Goal: Transaction & Acquisition: Purchase product/service

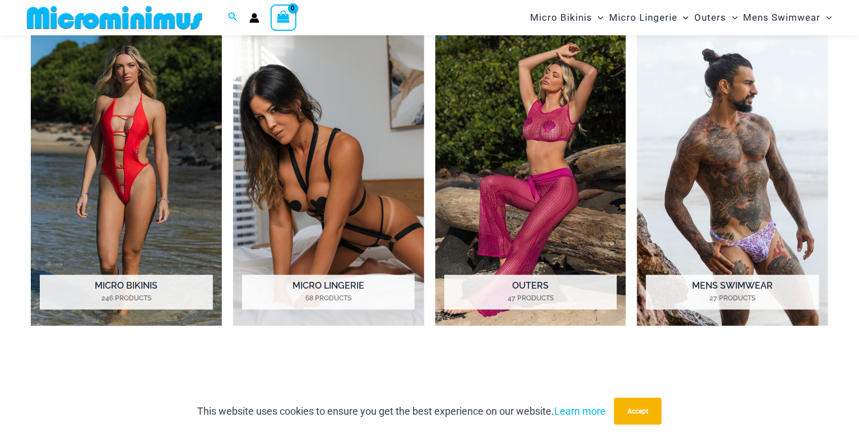
scroll to position [896, 0]
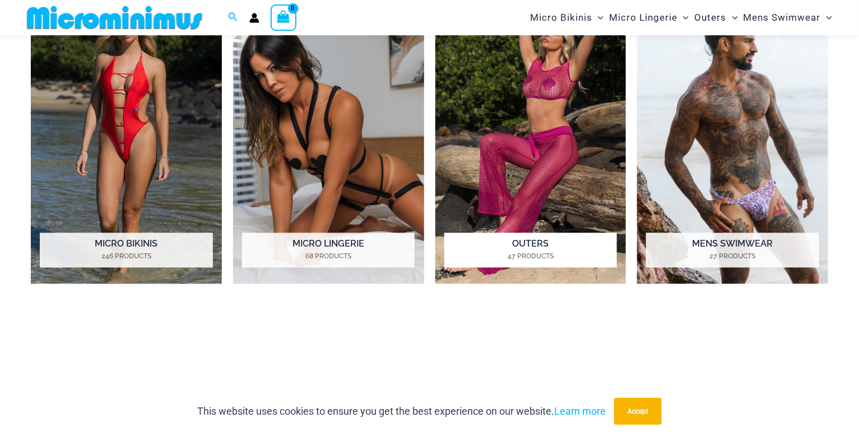
click at [543, 245] on h2 "Outers 47 Products" at bounding box center [530, 249] width 173 height 35
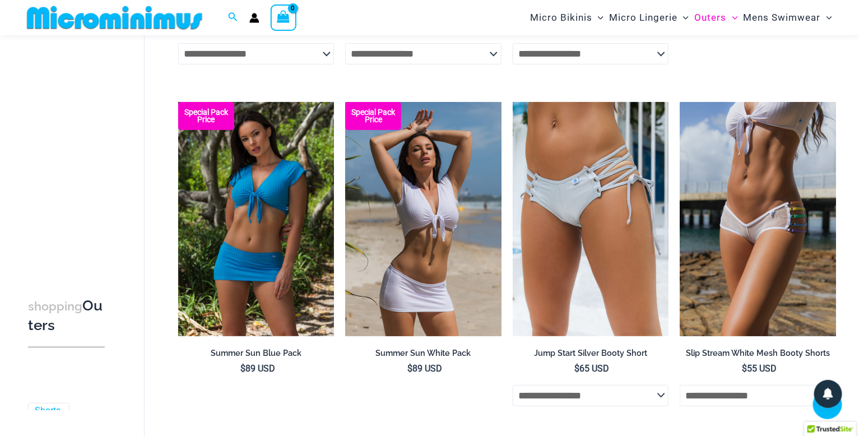
scroll to position [1826, 0]
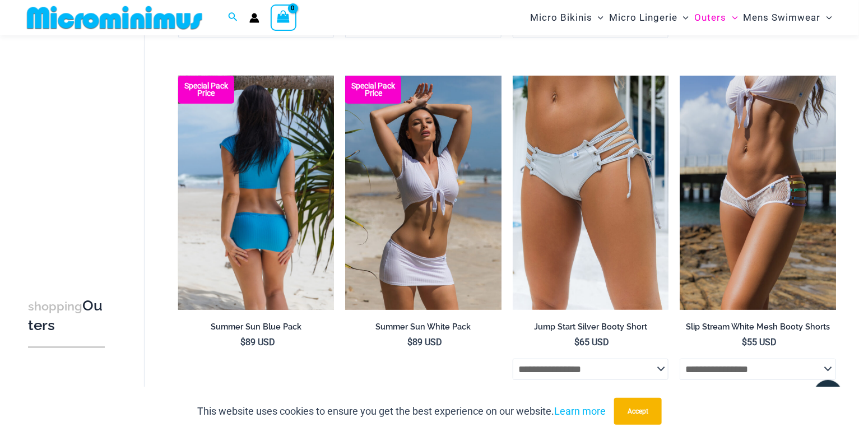
click at [278, 224] on img at bounding box center [256, 193] width 156 height 234
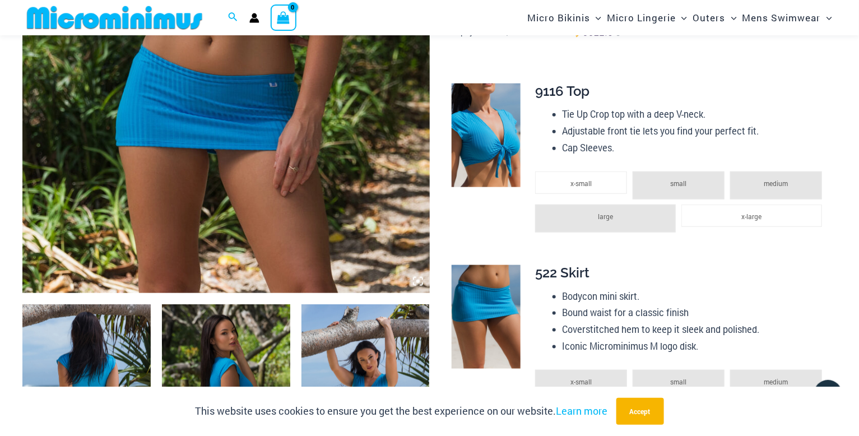
scroll to position [415, 0]
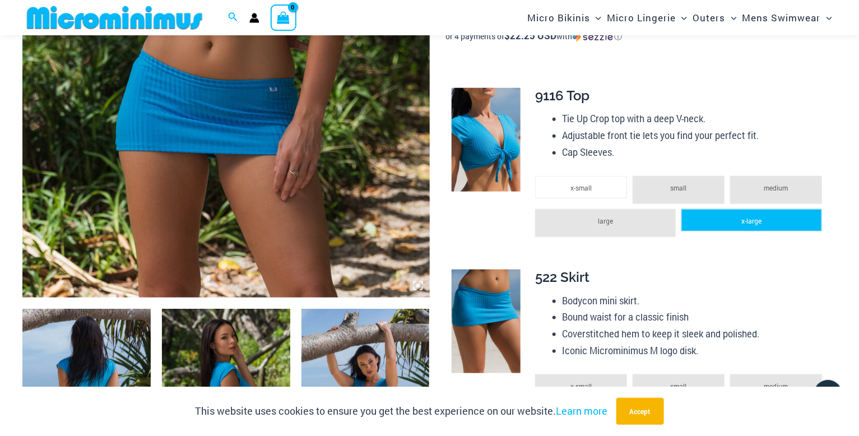
click at [712, 221] on li "x-large" at bounding box center [751, 220] width 141 height 22
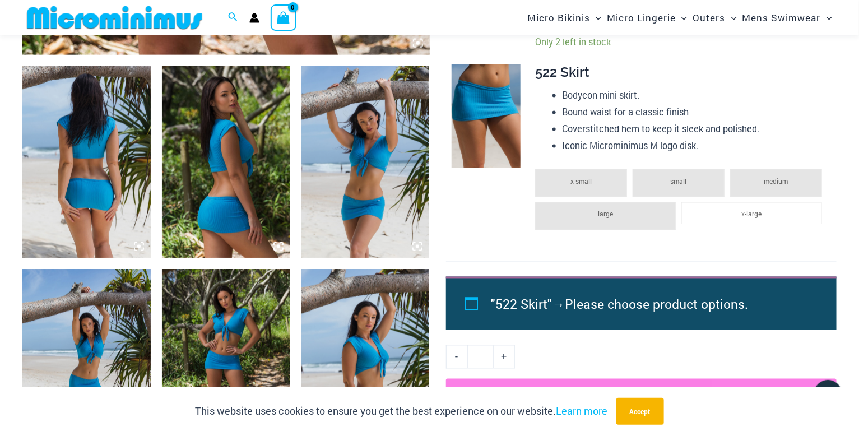
scroll to position [662, 0]
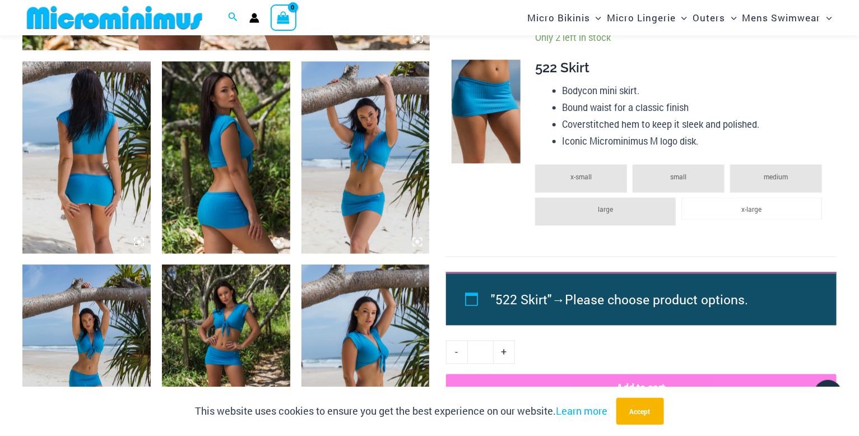
click at [651, 209] on li "large" at bounding box center [605, 212] width 141 height 28
click at [724, 217] on li "x-large" at bounding box center [751, 209] width 141 height 22
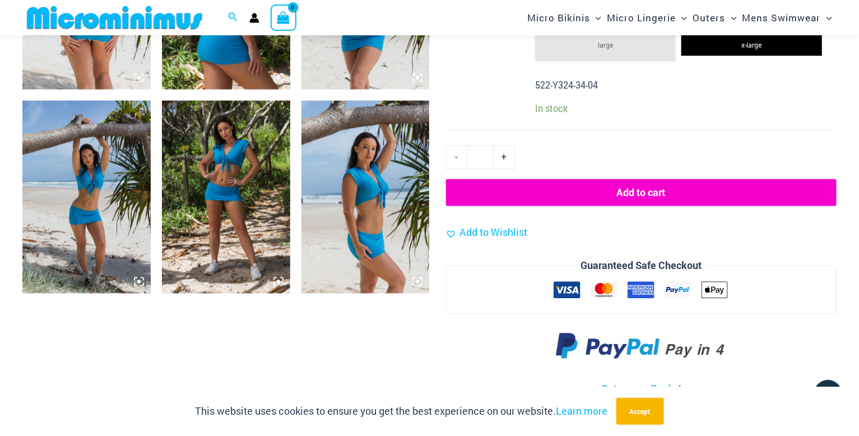
scroll to position [817, 0]
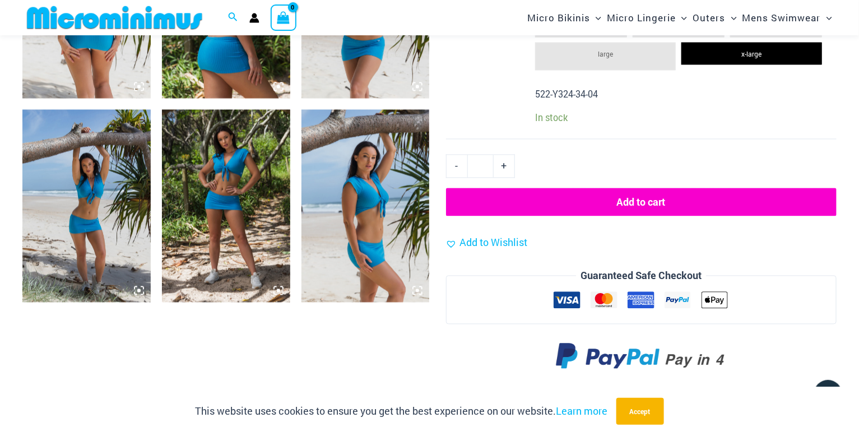
click at [624, 207] on button "Add to cart" at bounding box center [641, 202] width 390 height 28
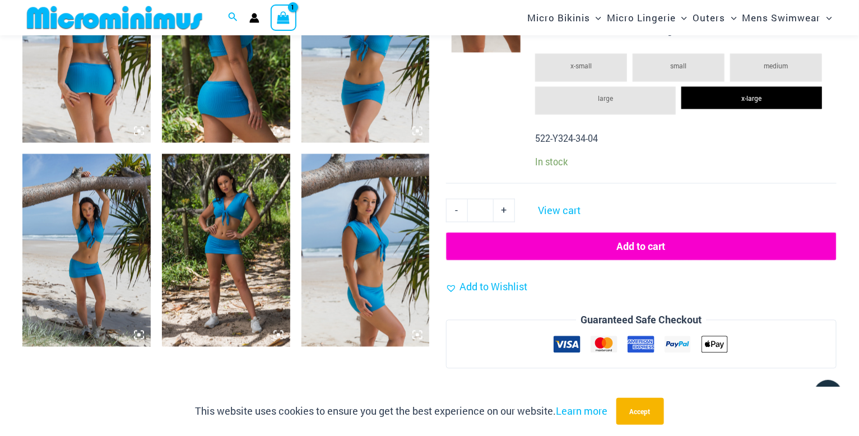
scroll to position [768, 0]
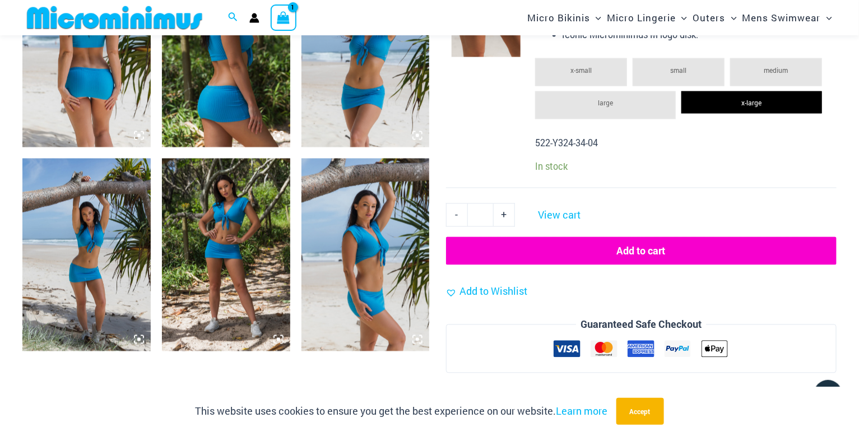
click at [686, 254] on button "Add to cart" at bounding box center [641, 251] width 390 height 28
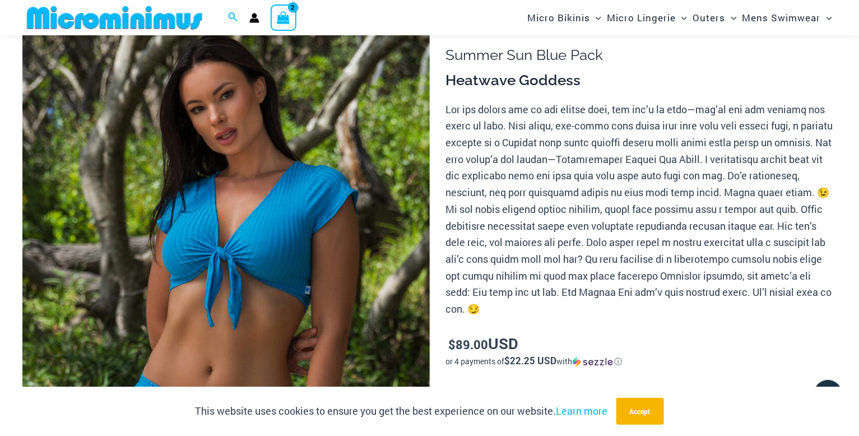
scroll to position [0, 0]
